Goal: Book appointment/travel/reservation

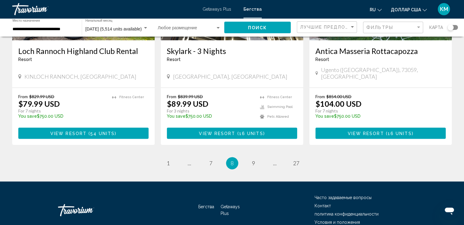
scroll to position [769, 0]
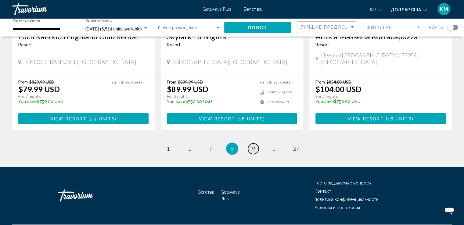
click at [253, 143] on link "page 9" at bounding box center [253, 148] width 11 height 11
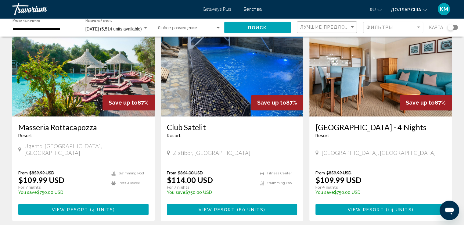
scroll to position [769, 0]
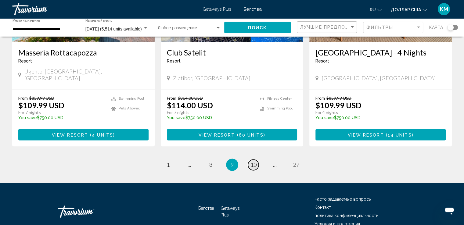
click at [253, 161] on span "10" at bounding box center [253, 164] width 6 height 7
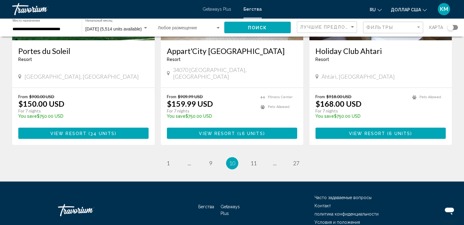
scroll to position [769, 0]
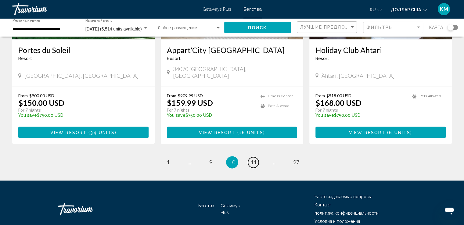
click at [253, 159] on span "11" at bounding box center [253, 162] width 6 height 7
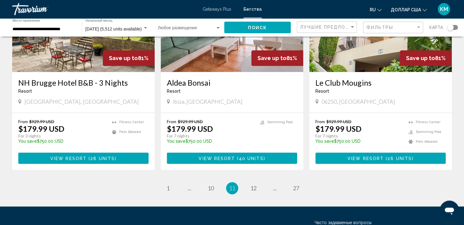
scroll to position [778, 0]
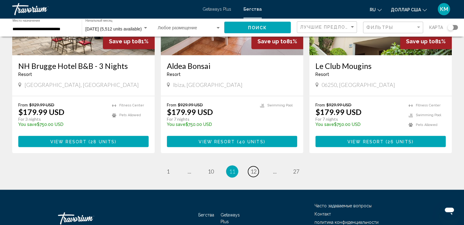
click at [253, 168] on span "12" at bounding box center [253, 171] width 6 height 7
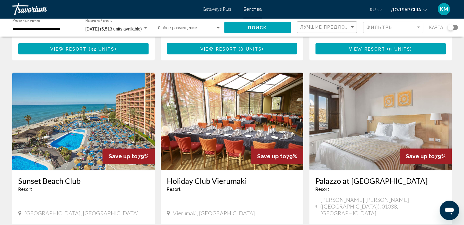
scroll to position [683, 0]
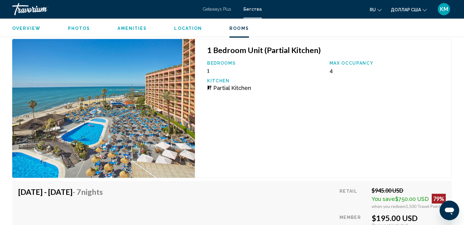
scroll to position [1098, 0]
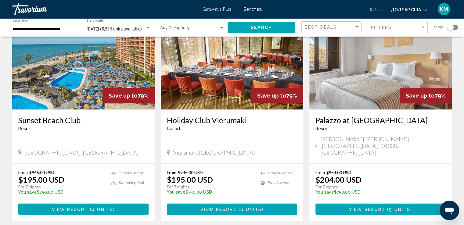
scroll to position [744, 0]
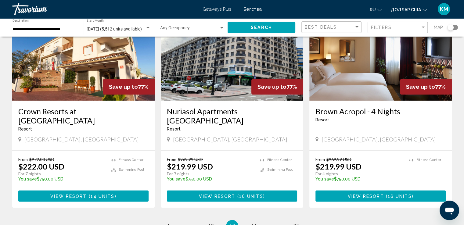
scroll to position [744, 0]
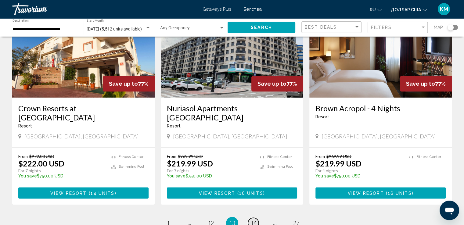
click at [255, 220] on span "14" at bounding box center [253, 223] width 6 height 7
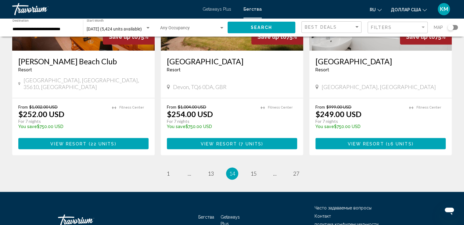
scroll to position [778, 0]
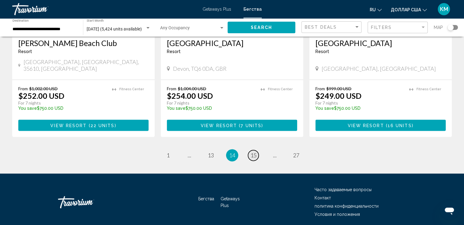
click at [253, 152] on span "15" at bounding box center [253, 155] width 6 height 7
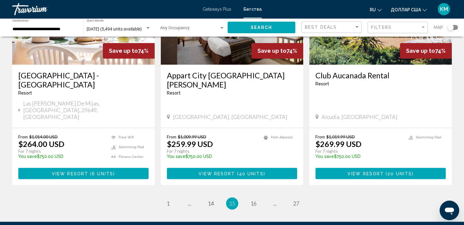
scroll to position [744, 0]
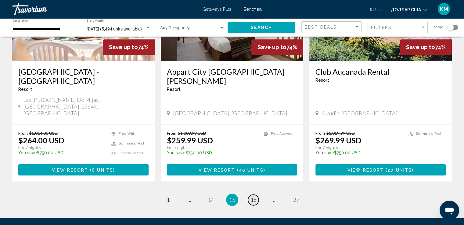
click at [252, 196] on span "16" at bounding box center [253, 199] width 6 height 7
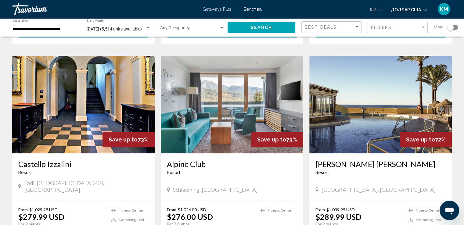
scroll to position [232, 0]
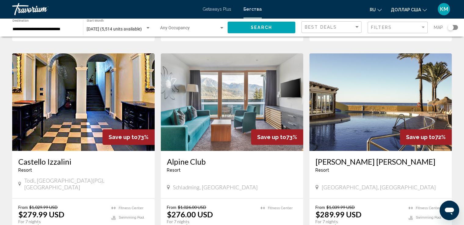
click at [321, 105] on img "Основное содержание" at bounding box center [380, 102] width 142 height 98
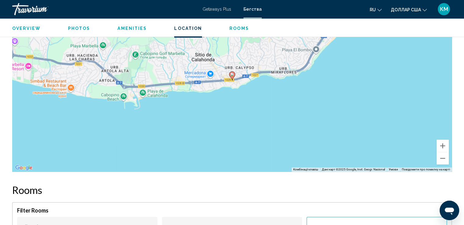
scroll to position [827, 0]
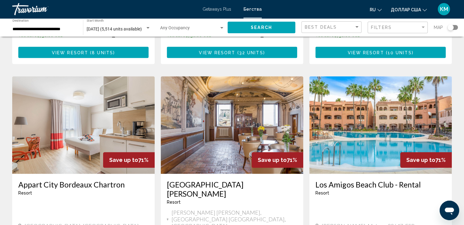
scroll to position [671, 0]
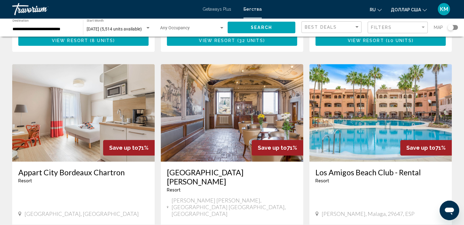
click at [68, 78] on img "Основное содержание" at bounding box center [83, 113] width 142 height 98
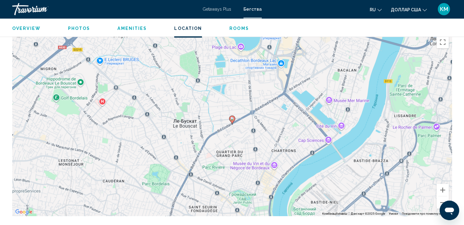
scroll to position [598, 0]
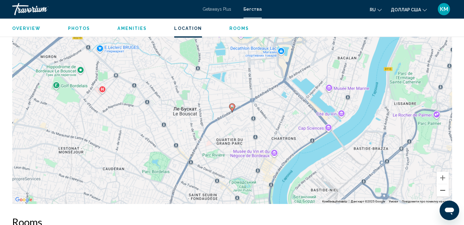
click at [443, 184] on button "Зменшити" at bounding box center [443, 190] width 12 height 12
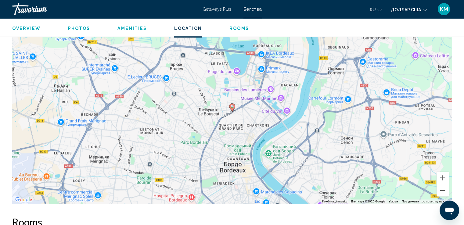
click at [443, 184] on button "Зменшити" at bounding box center [443, 190] width 12 height 12
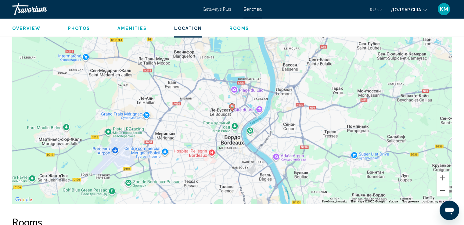
click at [443, 184] on button "Зменшити" at bounding box center [443, 190] width 12 height 12
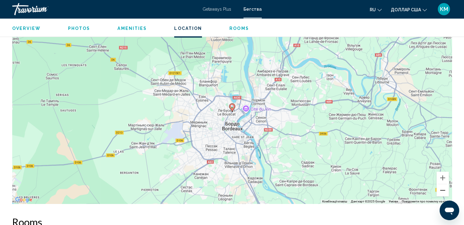
click at [443, 184] on button "Зменшити" at bounding box center [443, 190] width 12 height 12
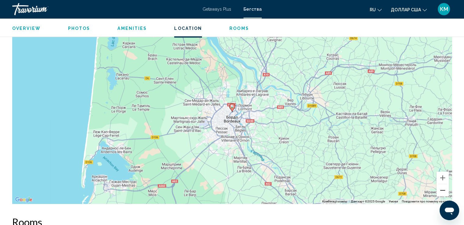
click at [443, 184] on button "Зменшити" at bounding box center [443, 190] width 12 height 12
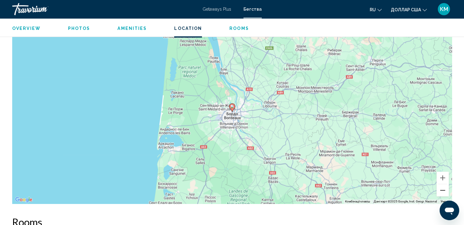
click at [443, 184] on button "Зменшити" at bounding box center [443, 190] width 12 height 12
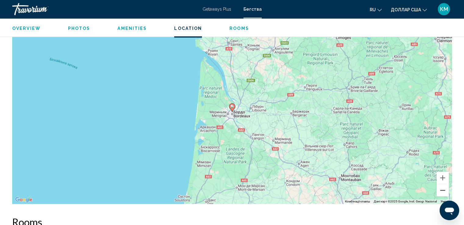
click at [443, 184] on button "Зменшити" at bounding box center [443, 190] width 12 height 12
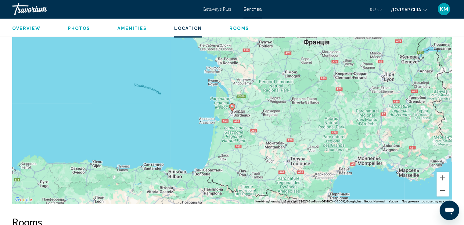
click at [443, 184] on button "Зменшити" at bounding box center [443, 190] width 12 height 12
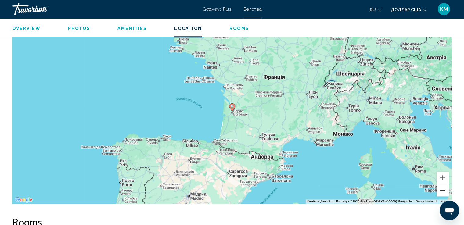
click at [443, 184] on button "Зменшити" at bounding box center [443, 190] width 12 height 12
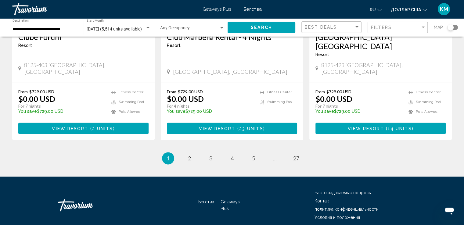
scroll to position [787, 0]
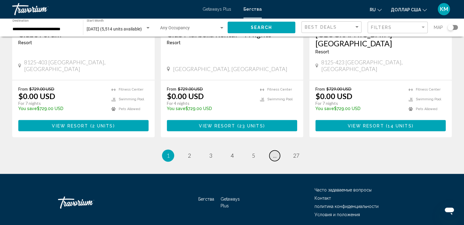
click at [274, 152] on span "..." at bounding box center [275, 155] width 4 height 7
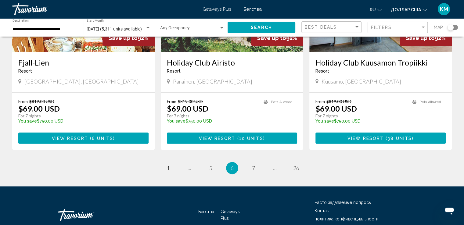
scroll to position [769, 0]
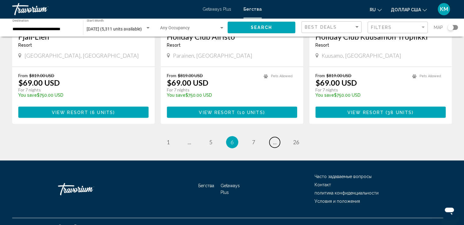
click at [274, 139] on span "..." at bounding box center [275, 142] width 4 height 7
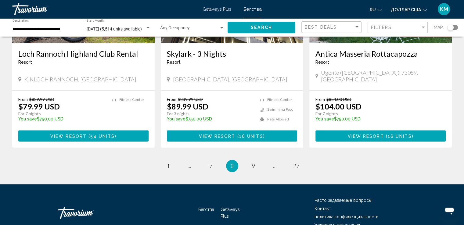
scroll to position [769, 0]
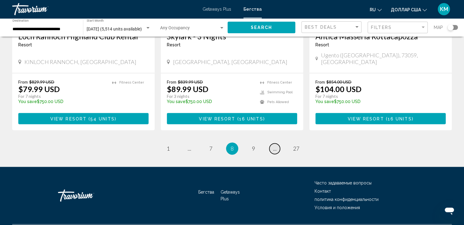
click at [273, 145] on span "..." at bounding box center [275, 148] width 4 height 7
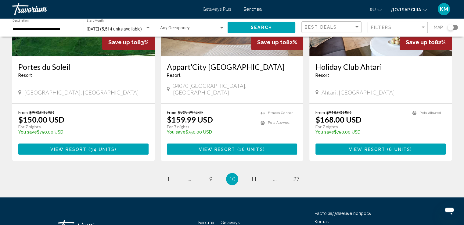
scroll to position [769, 0]
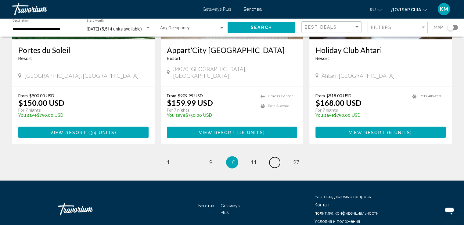
click at [273, 159] on span "..." at bounding box center [275, 162] width 4 height 7
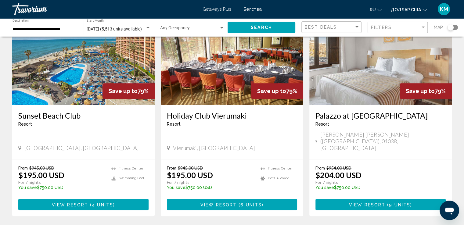
scroll to position [787, 0]
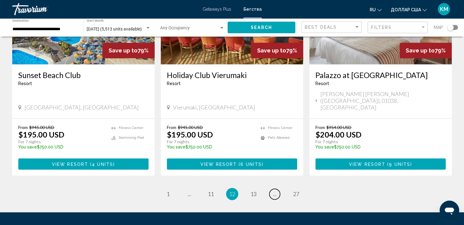
click at [273, 191] on span "..." at bounding box center [275, 194] width 4 height 7
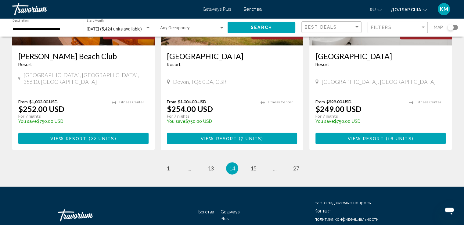
scroll to position [778, 0]
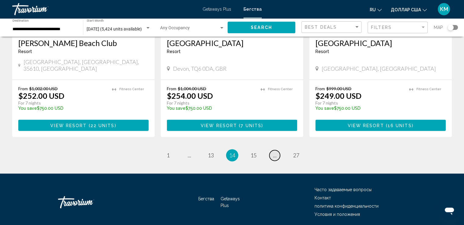
click at [277, 150] on link "page ..." at bounding box center [274, 155] width 11 height 11
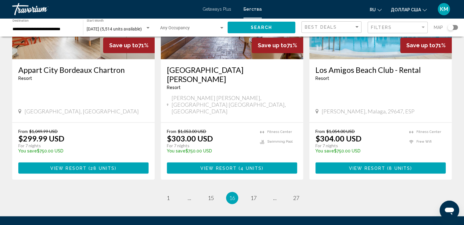
scroll to position [787, 0]
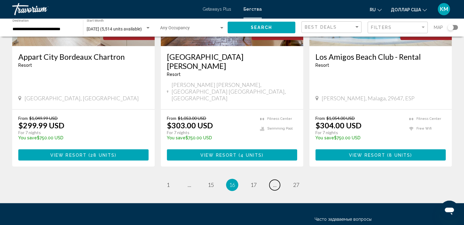
click at [277, 180] on link "page ..." at bounding box center [274, 185] width 11 height 11
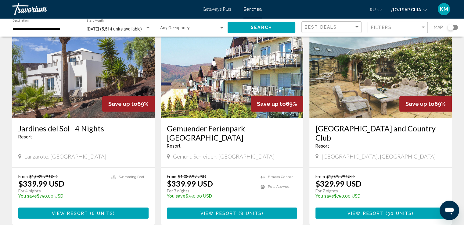
scroll to position [757, 0]
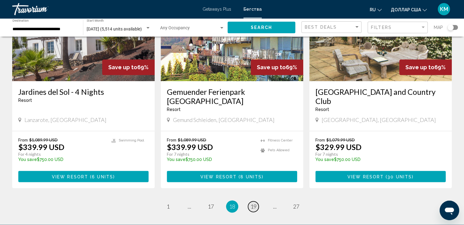
click at [250, 203] on span "19" at bounding box center [253, 206] width 6 height 7
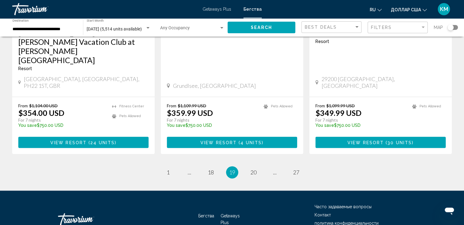
scroll to position [805, 0]
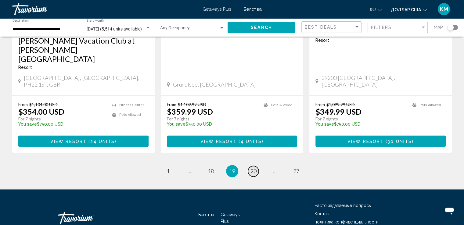
click at [252, 168] on span "20" at bounding box center [253, 171] width 6 height 7
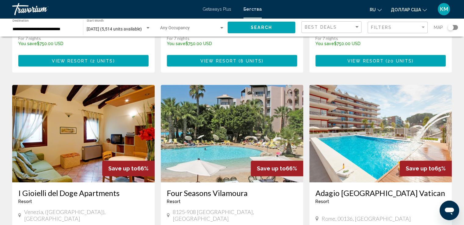
scroll to position [439, 0]
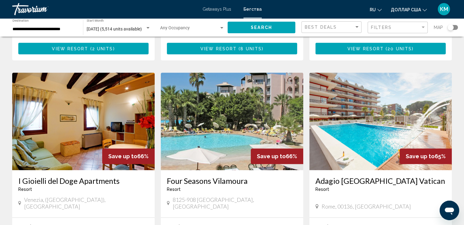
click at [220, 106] on img "Основное содержание" at bounding box center [232, 122] width 142 height 98
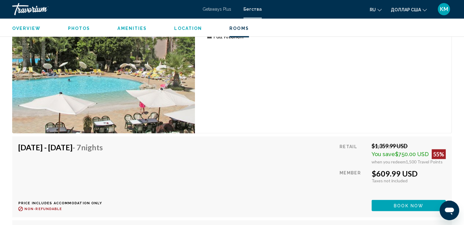
scroll to position [1245, 0]
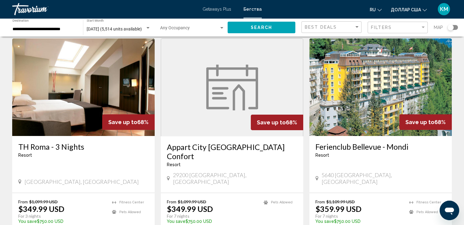
scroll to position [24, 0]
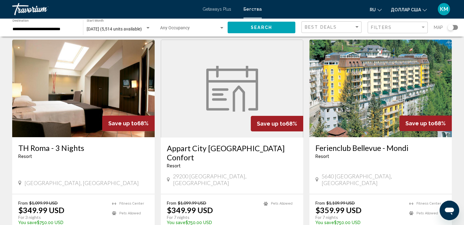
click at [92, 69] on img "Основное содержание" at bounding box center [83, 89] width 142 height 98
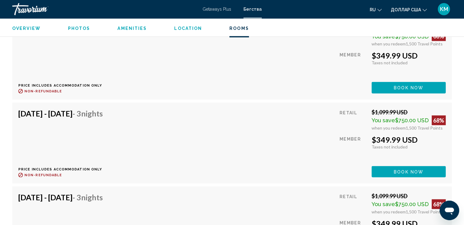
scroll to position [1173, 0]
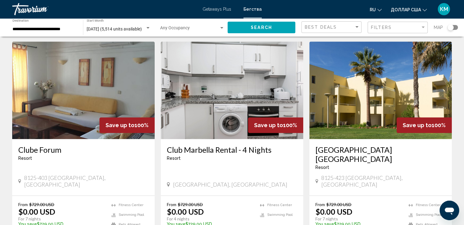
scroll to position [683, 0]
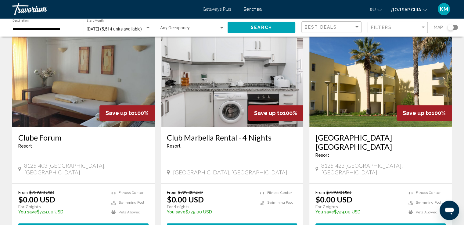
click at [376, 62] on img "Основное содержание" at bounding box center [380, 78] width 142 height 98
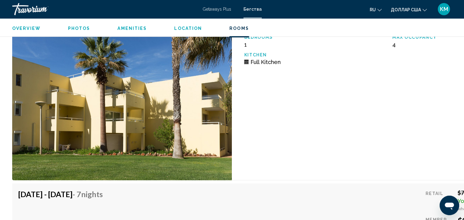
scroll to position [1733, 0]
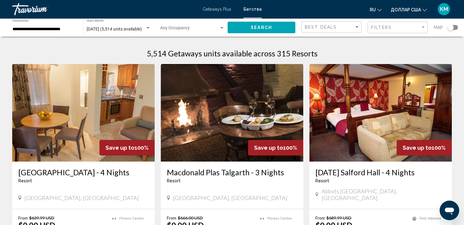
click at [212, 9] on font "Getaways Plus" at bounding box center [217, 9] width 29 height 5
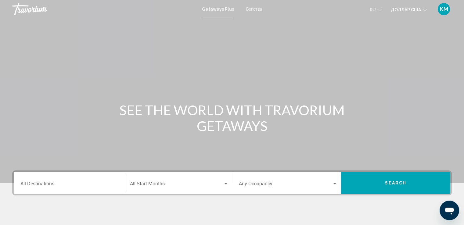
click at [61, 186] on input "Destination All Destinations" at bounding box center [69, 184] width 99 height 5
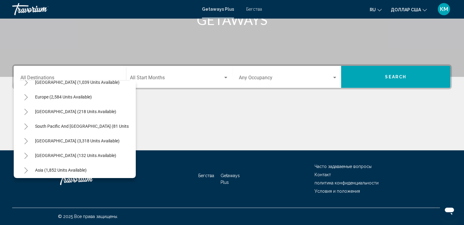
scroll to position [67, 0]
click at [85, 99] on span "Europe (2,584 units available)" at bounding box center [63, 97] width 57 height 5
type input "**********"
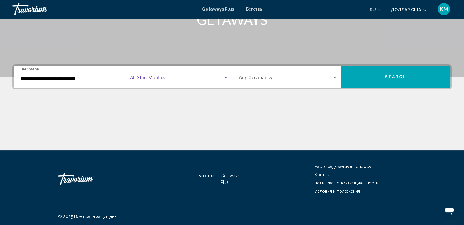
click at [226, 77] on div "Search widget" at bounding box center [225, 78] width 3 height 2
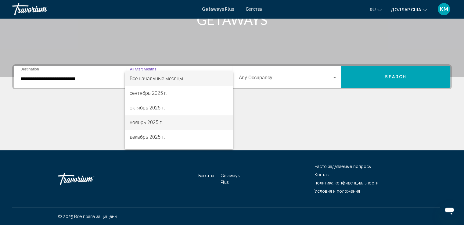
click at [167, 126] on span "ноябрь 2025 г." at bounding box center [179, 122] width 99 height 15
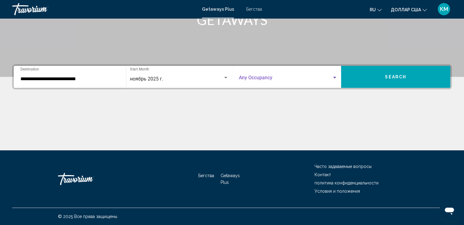
click at [333, 79] on div "Search widget" at bounding box center [334, 77] width 5 height 5
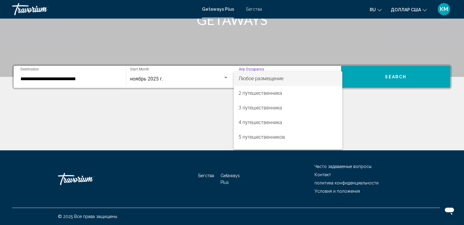
click at [182, 119] on div at bounding box center [232, 112] width 464 height 225
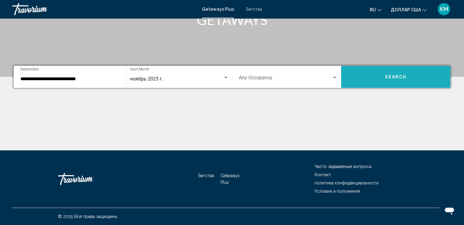
click at [404, 80] on button "Search" at bounding box center [395, 77] width 109 height 22
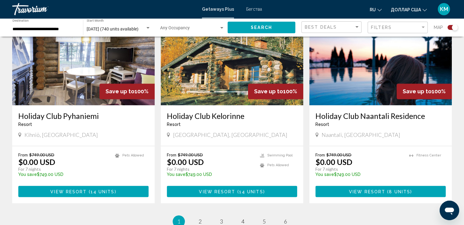
scroll to position [952, 0]
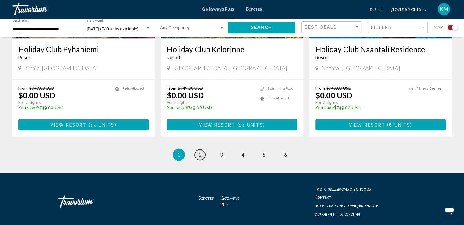
click at [202, 149] on link "page 2" at bounding box center [200, 154] width 11 height 11
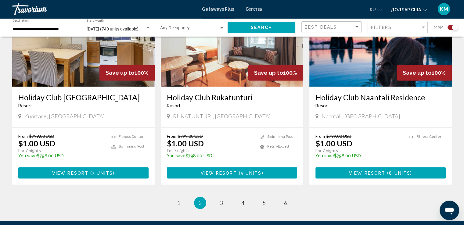
scroll to position [903, 0]
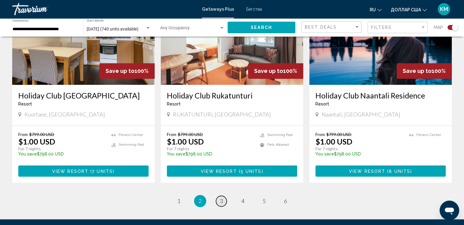
click at [222, 198] on span "3" at bounding box center [221, 201] width 3 height 7
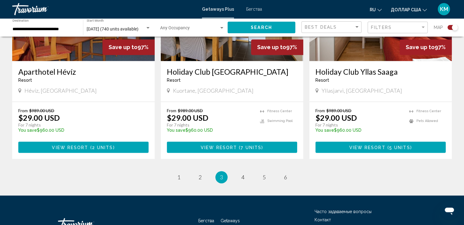
scroll to position [958, 0]
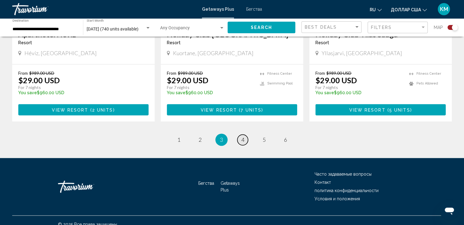
click at [243, 136] on span "4" at bounding box center [242, 139] width 3 height 7
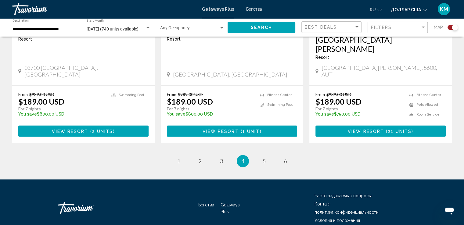
scroll to position [976, 0]
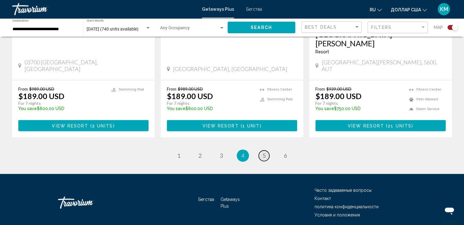
click at [266, 150] on link "page 5" at bounding box center [264, 155] width 11 height 11
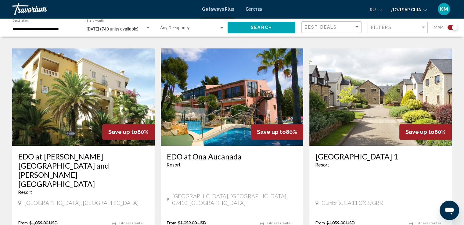
scroll to position [952, 0]
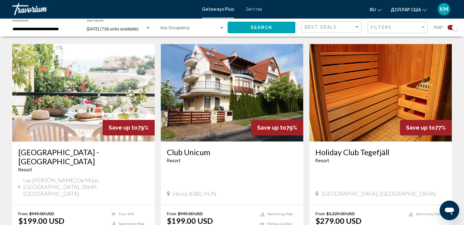
scroll to position [720, 0]
